Goal: Information Seeking & Learning: Learn about a topic

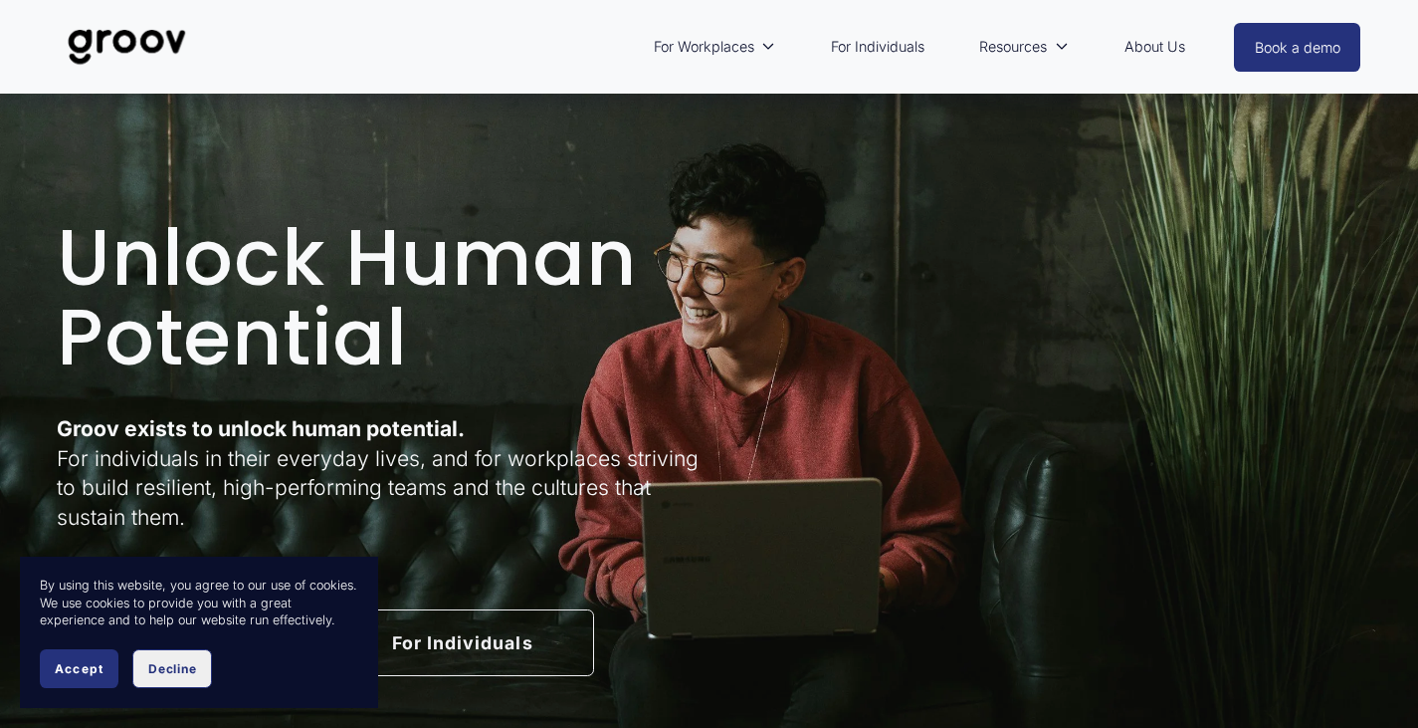
click at [187, 668] on span "Decline" at bounding box center [172, 668] width 48 height 15
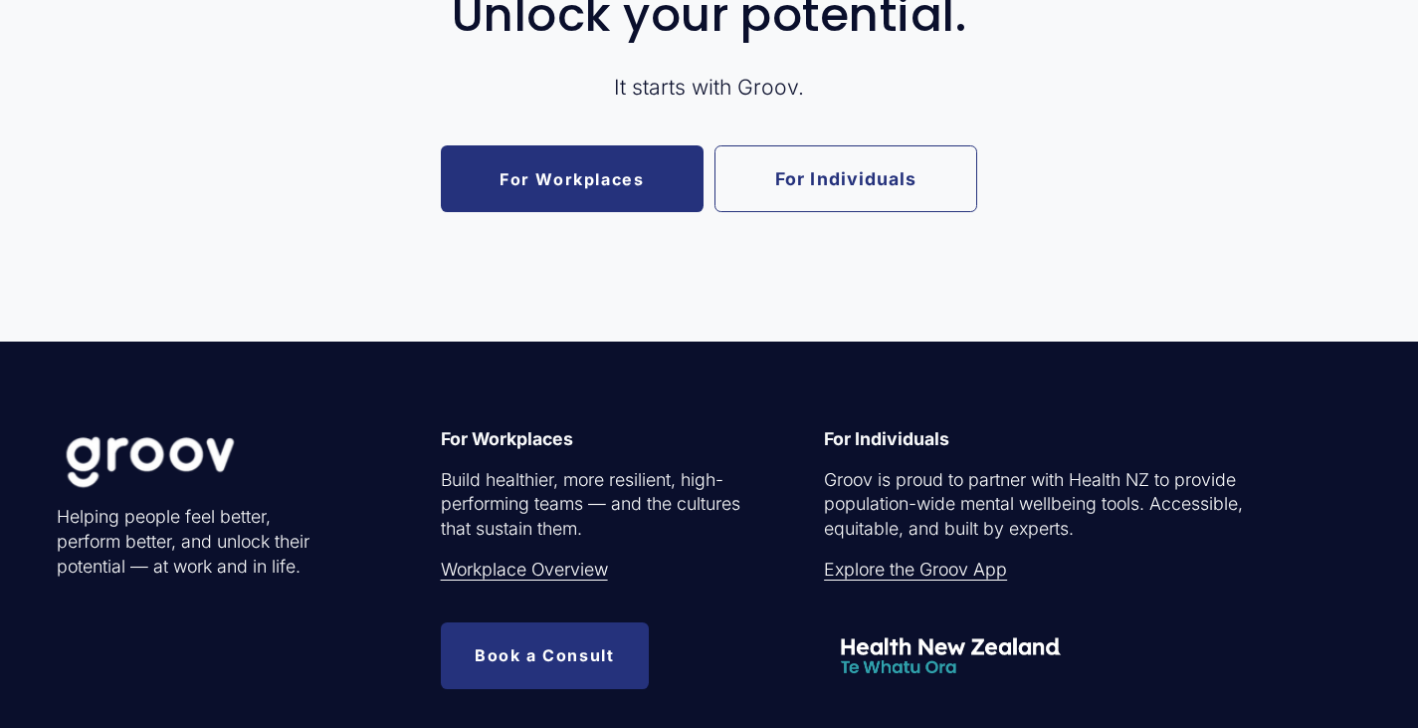
scroll to position [3782, 0]
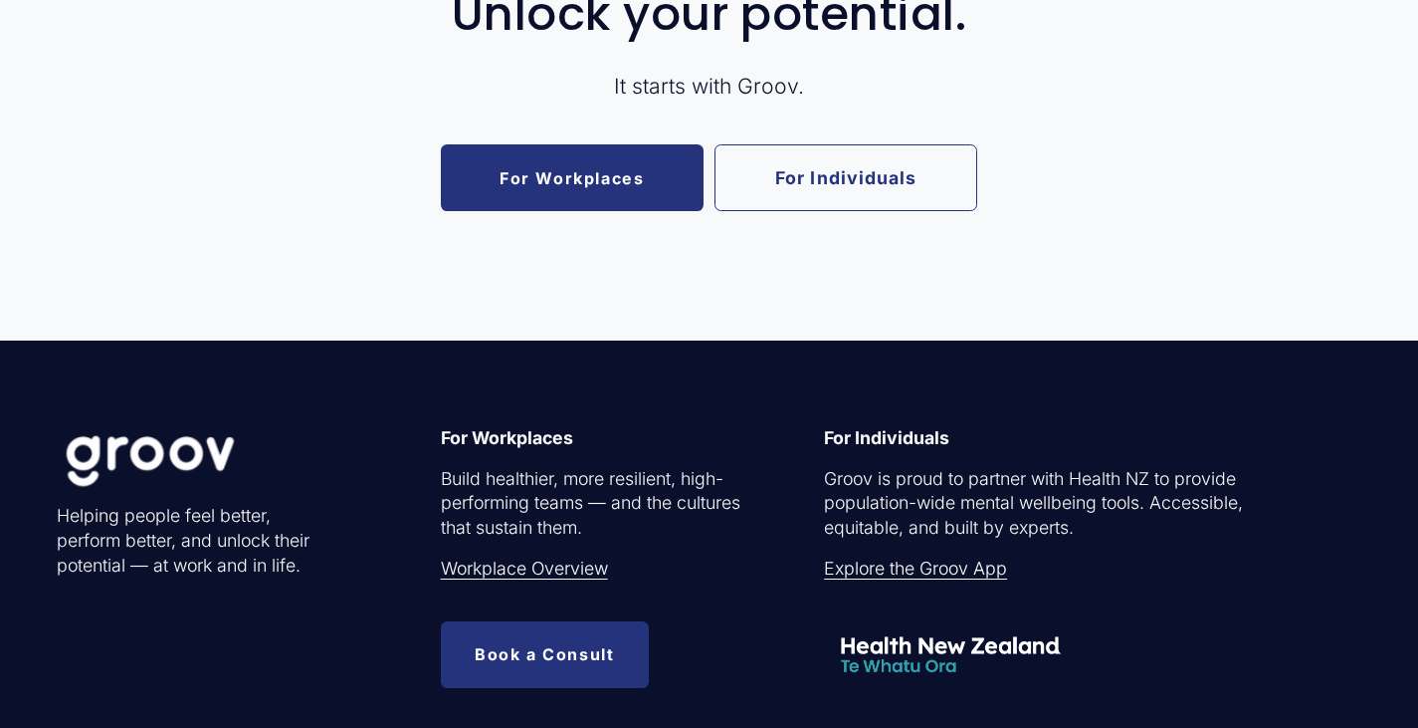
click at [869, 210] on link "For Individuals" at bounding box center [846, 177] width 263 height 67
click at [870, 211] on link "For Individuals" at bounding box center [846, 177] width 263 height 67
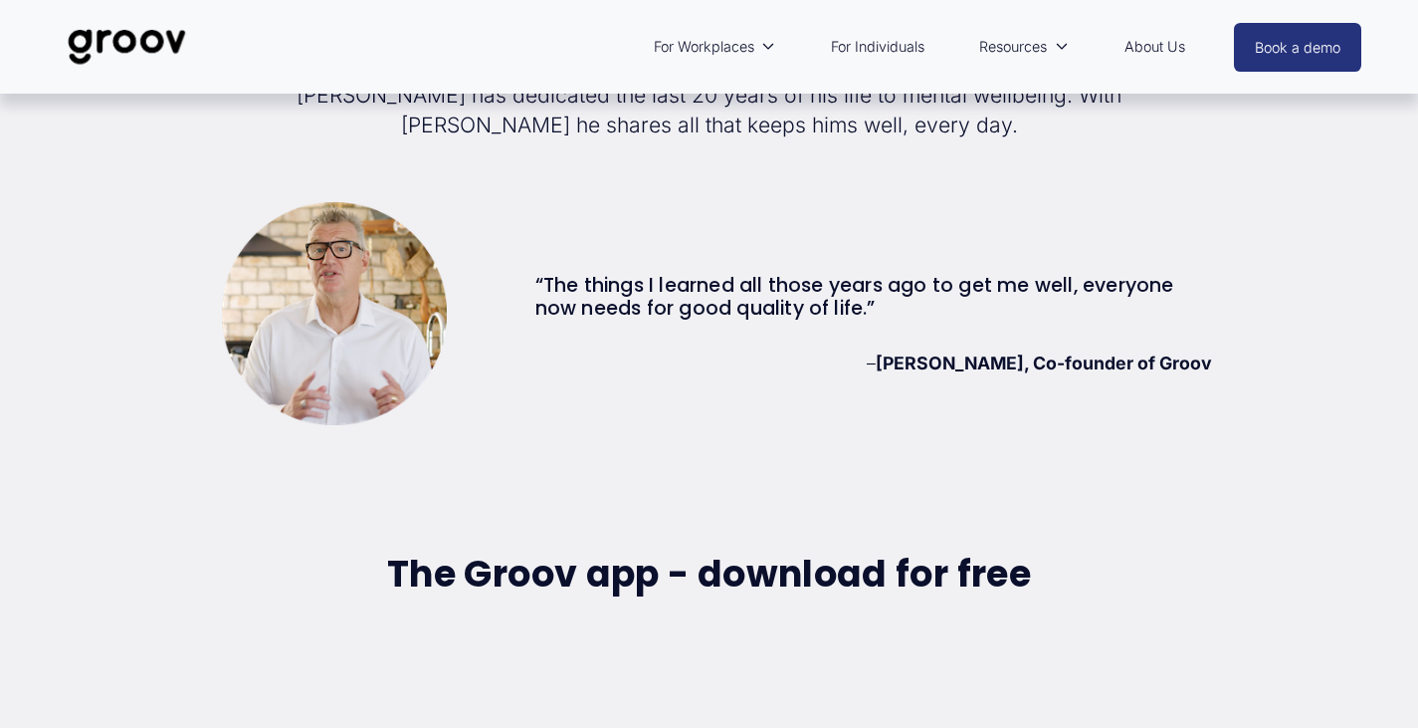
scroll to position [5275, 0]
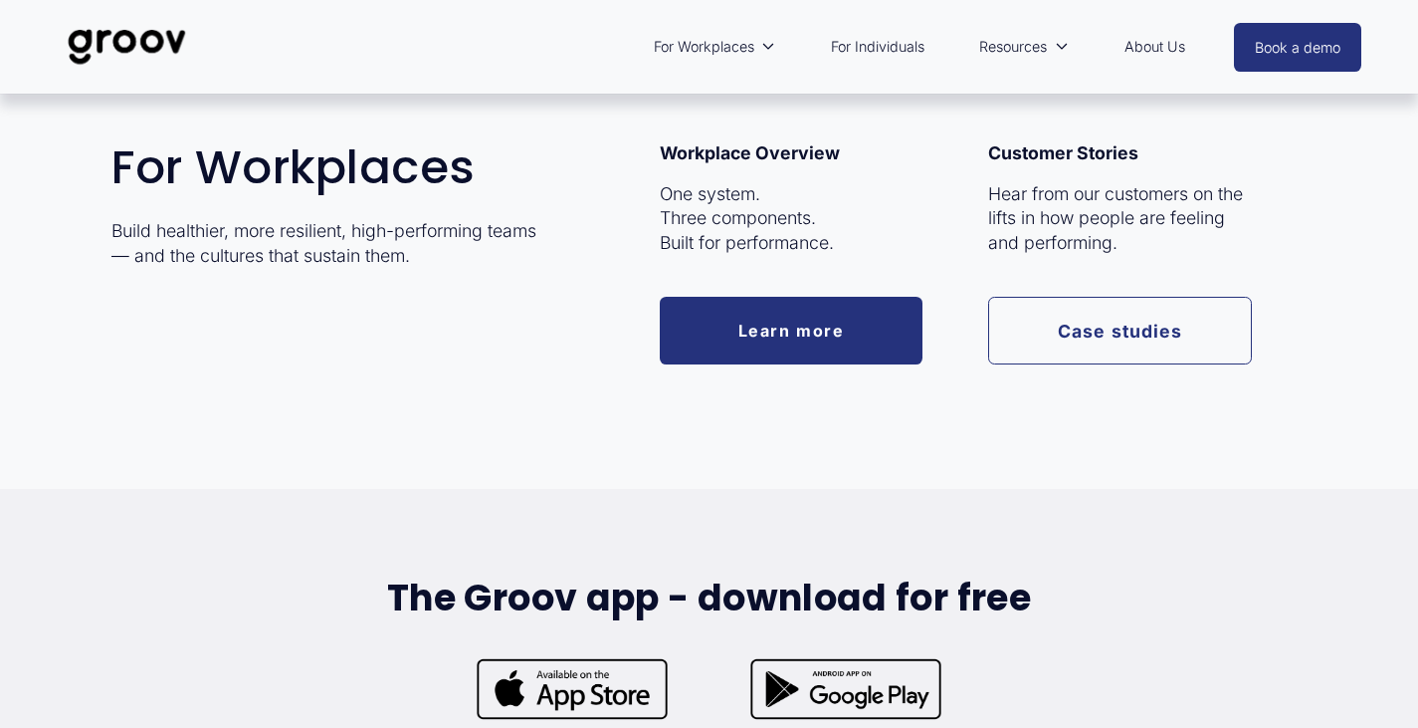
click at [716, 42] on span "For Workplaces" at bounding box center [704, 47] width 101 height 26
click at [1080, 306] on link "Case studies" at bounding box center [1119, 330] width 263 height 67
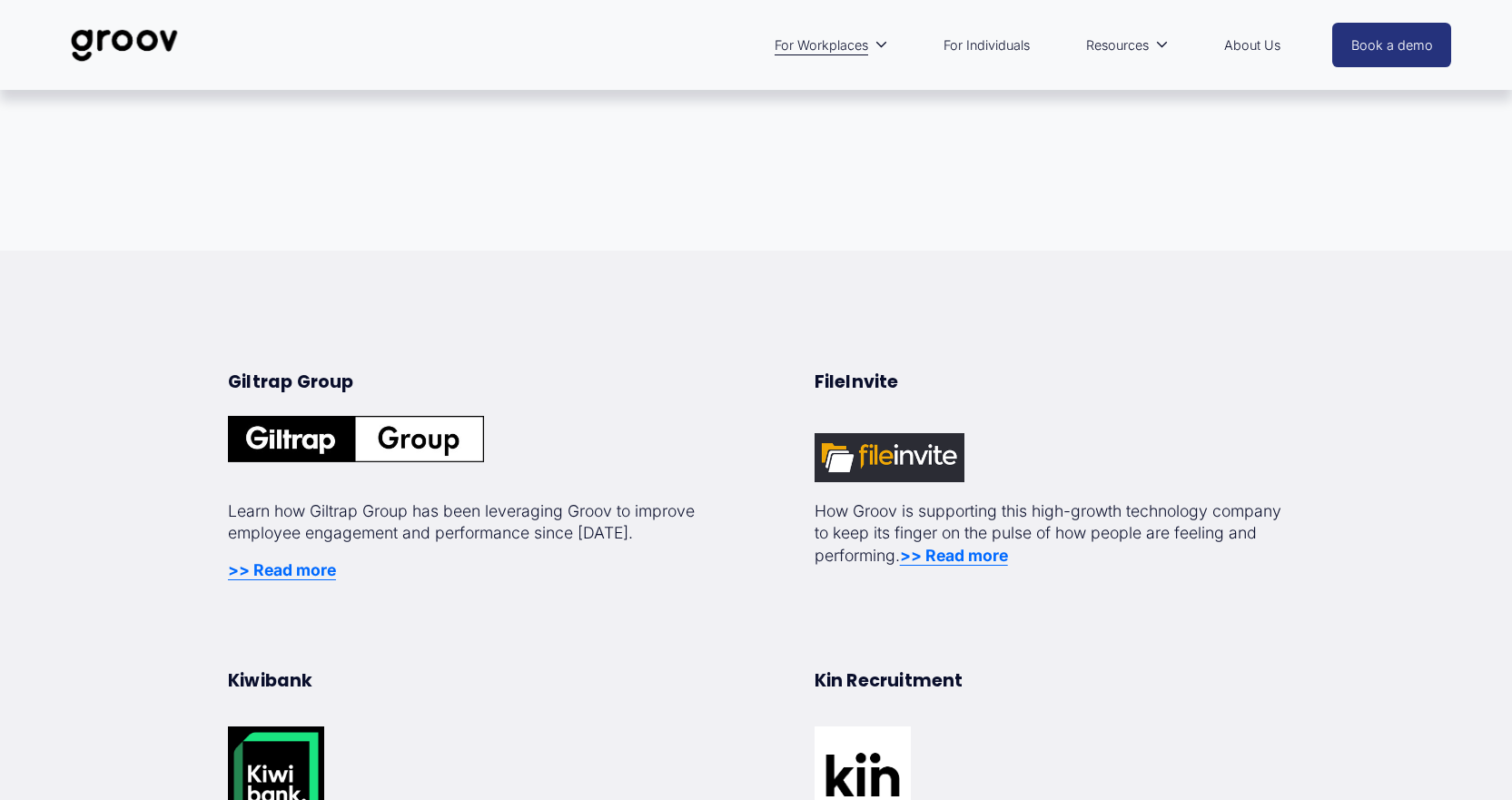
scroll to position [273, 0]
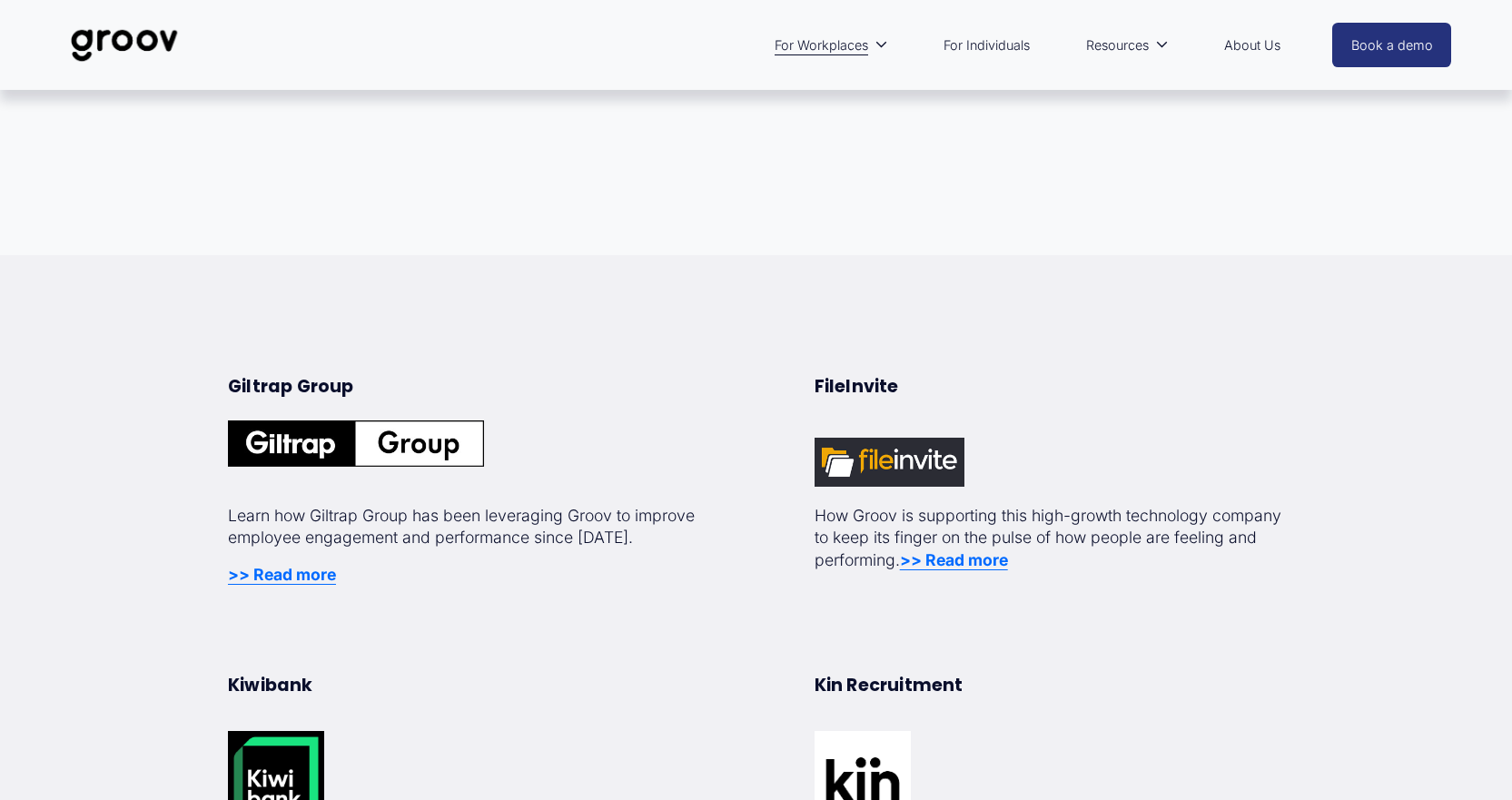
click at [310, 578] on strong ">> Read more" at bounding box center [282, 574] width 108 height 19
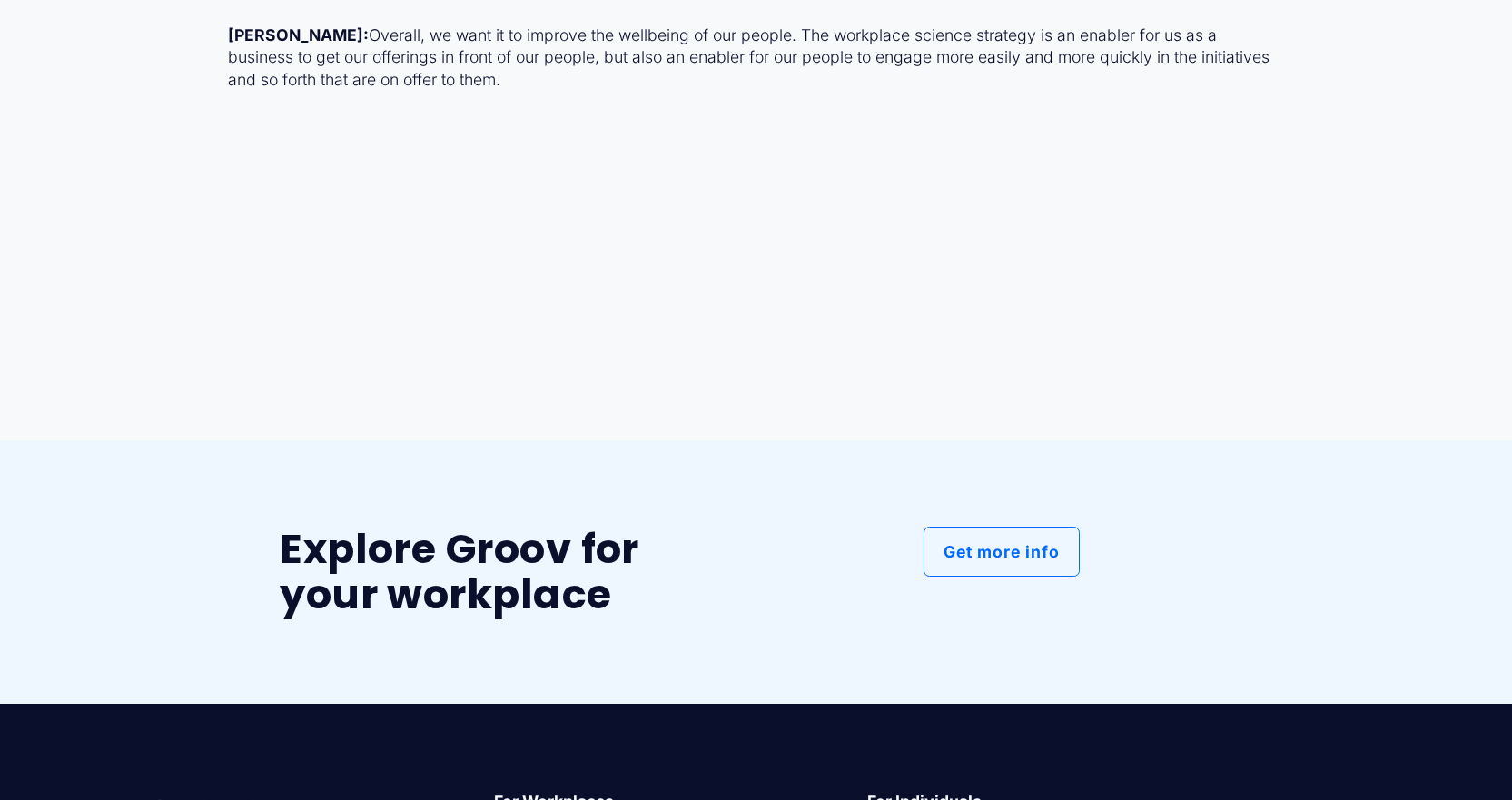
scroll to position [5448, 0]
